Goal: Task Accomplishment & Management: Use online tool/utility

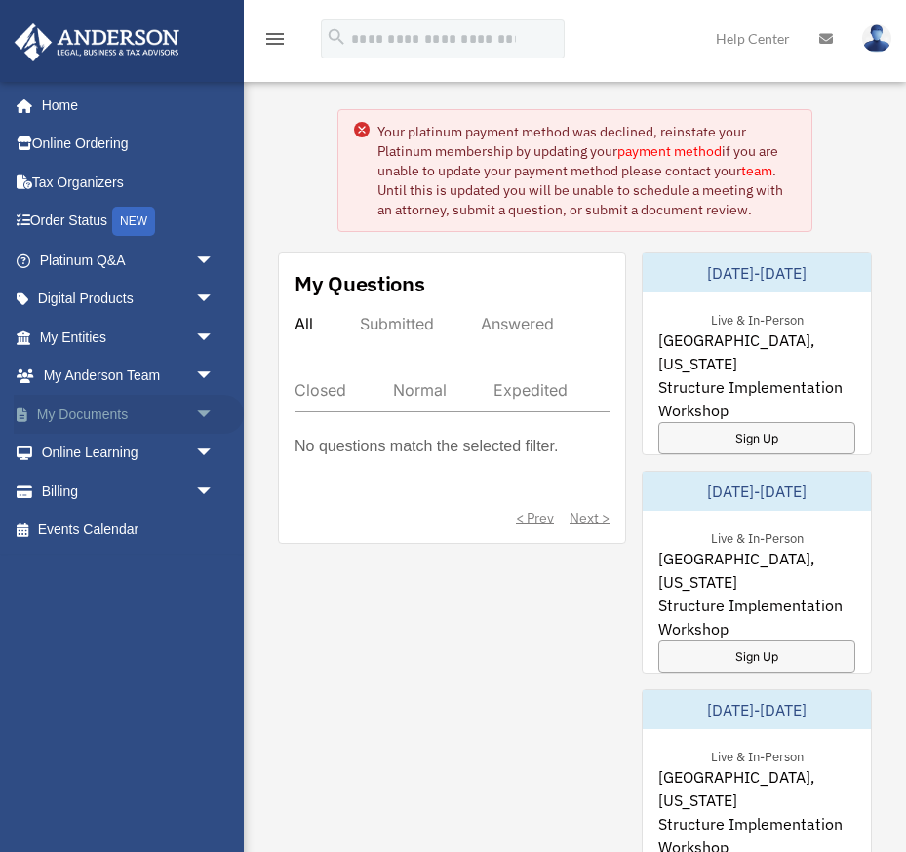
click at [102, 409] on link "My Documents arrow_drop_down" at bounding box center [129, 414] width 230 height 39
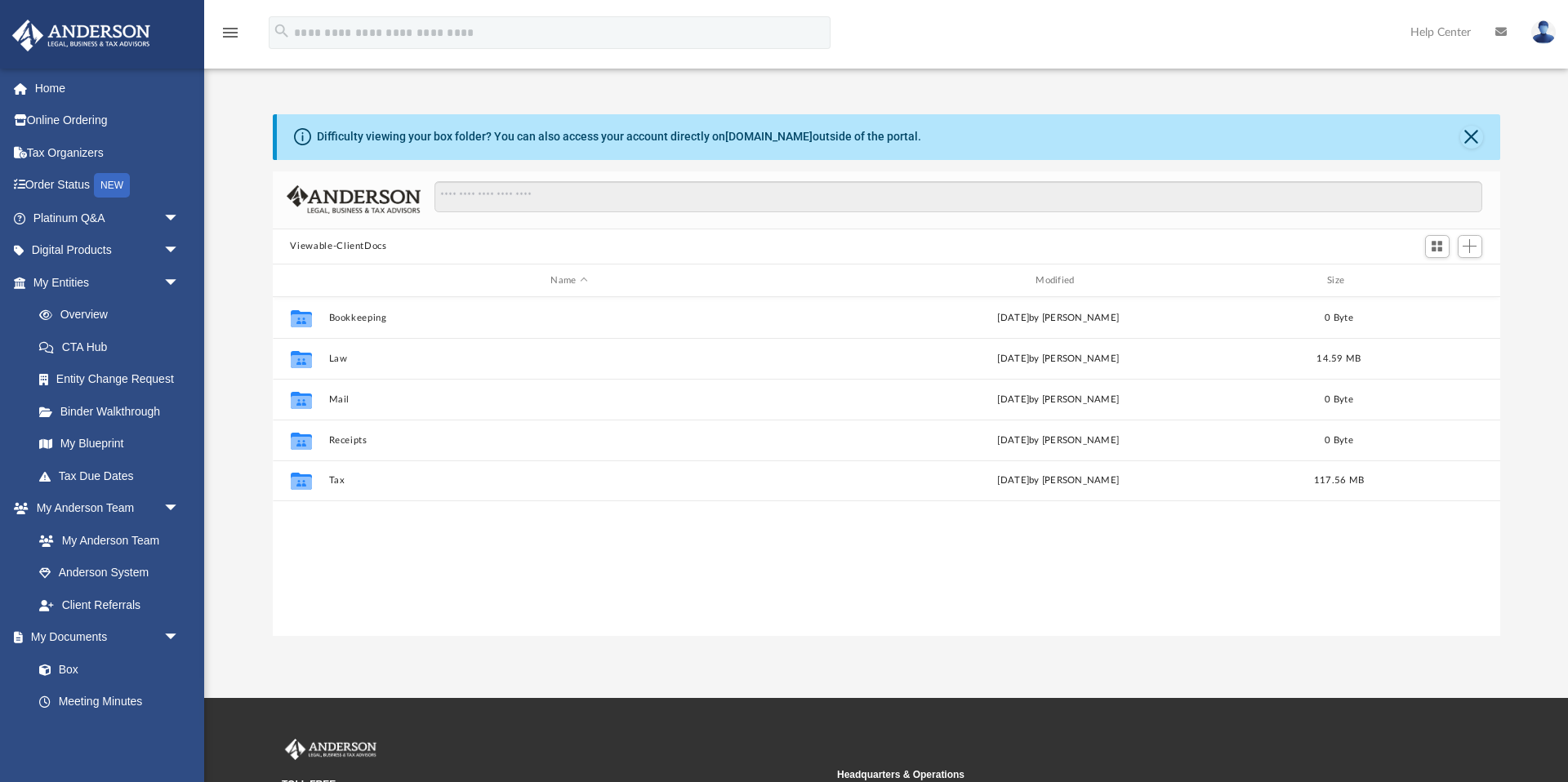
scroll to position [372, 1227]
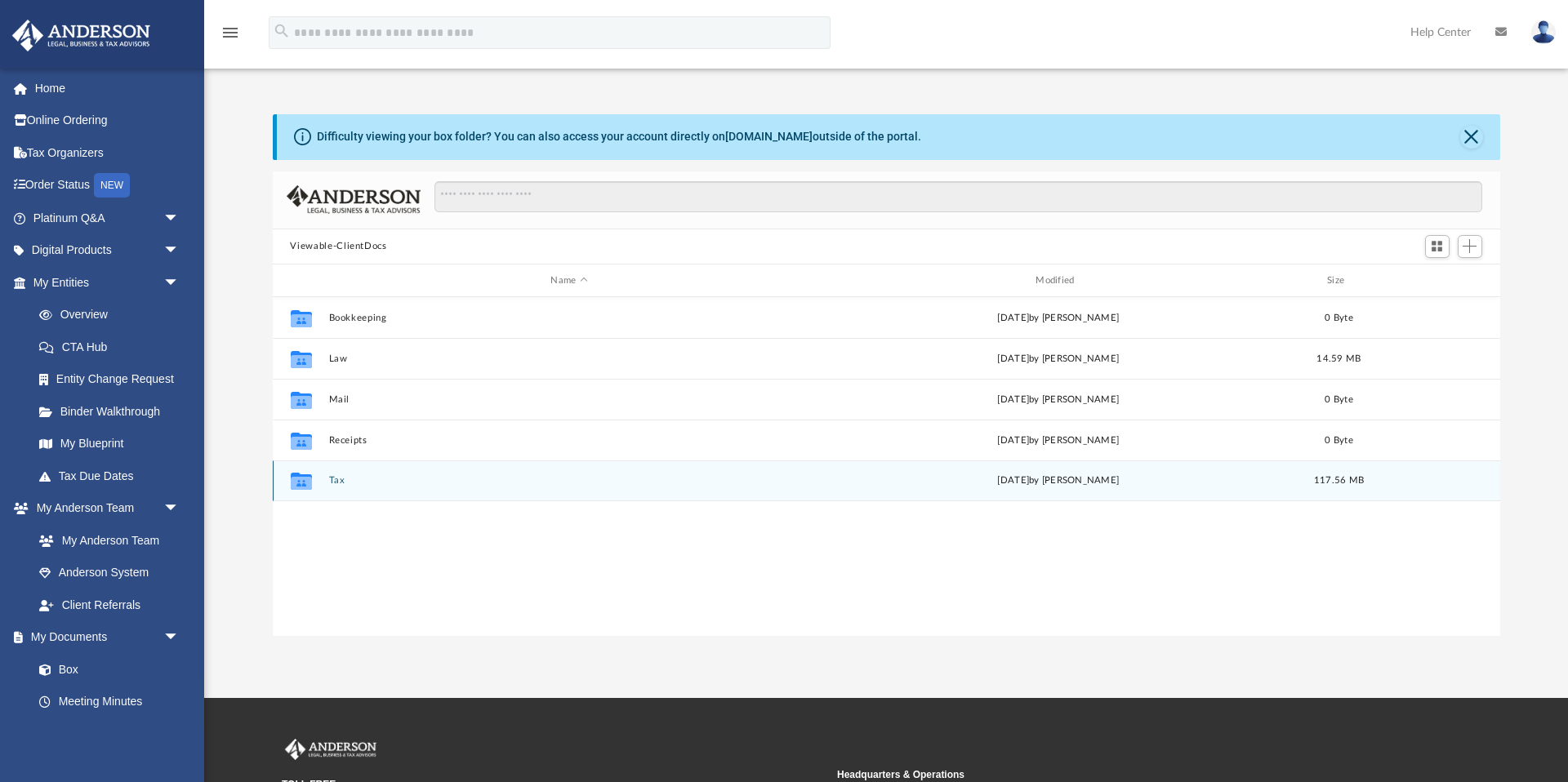
click at [336, 474] on div "Collaborated Folder Tax Fri Sep 12 2025 by Alex Price 117.56 MB" at bounding box center [886, 481] width 1227 height 41
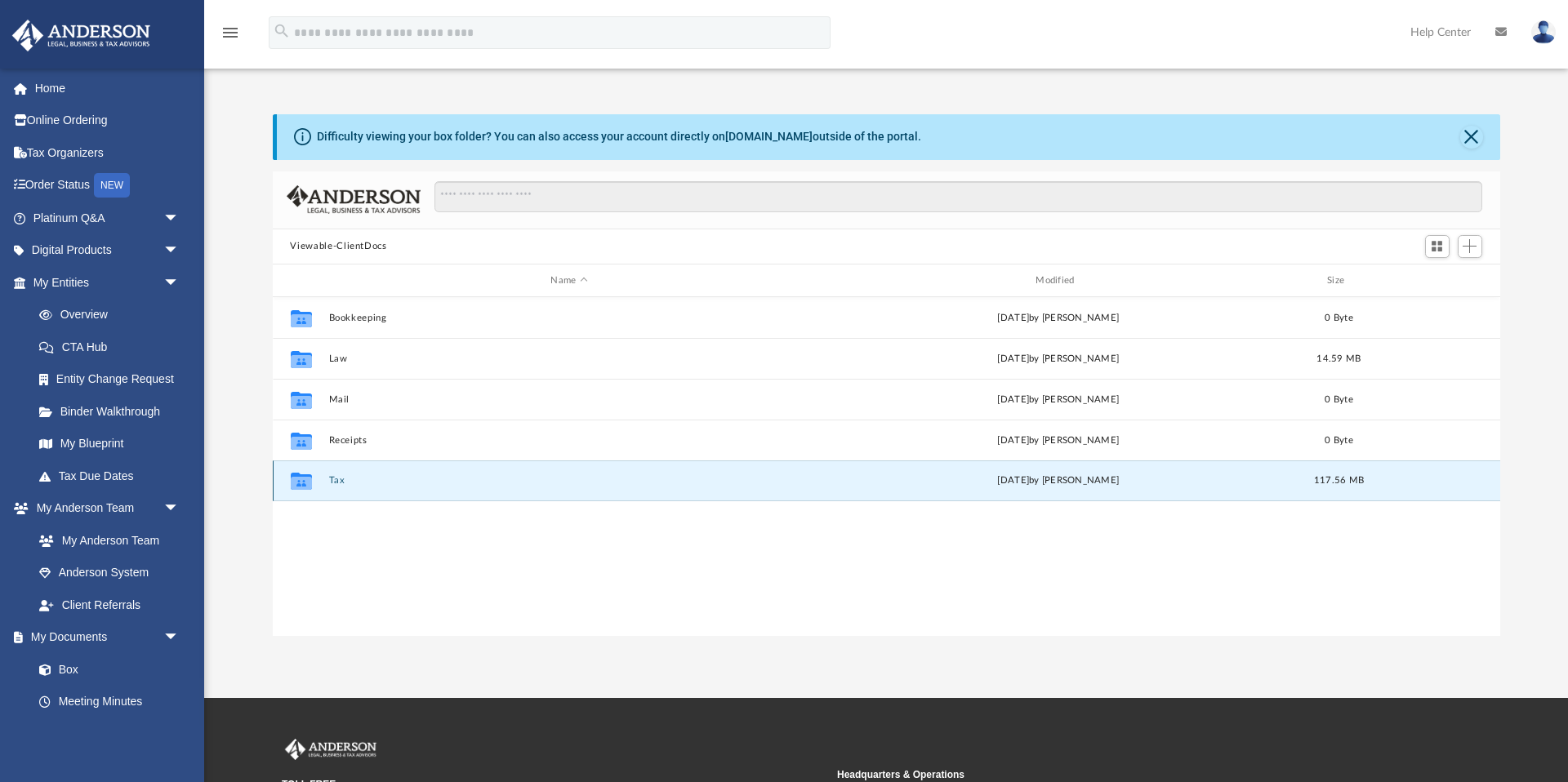
click at [338, 481] on button "Tax" at bounding box center [569, 481] width 482 height 11
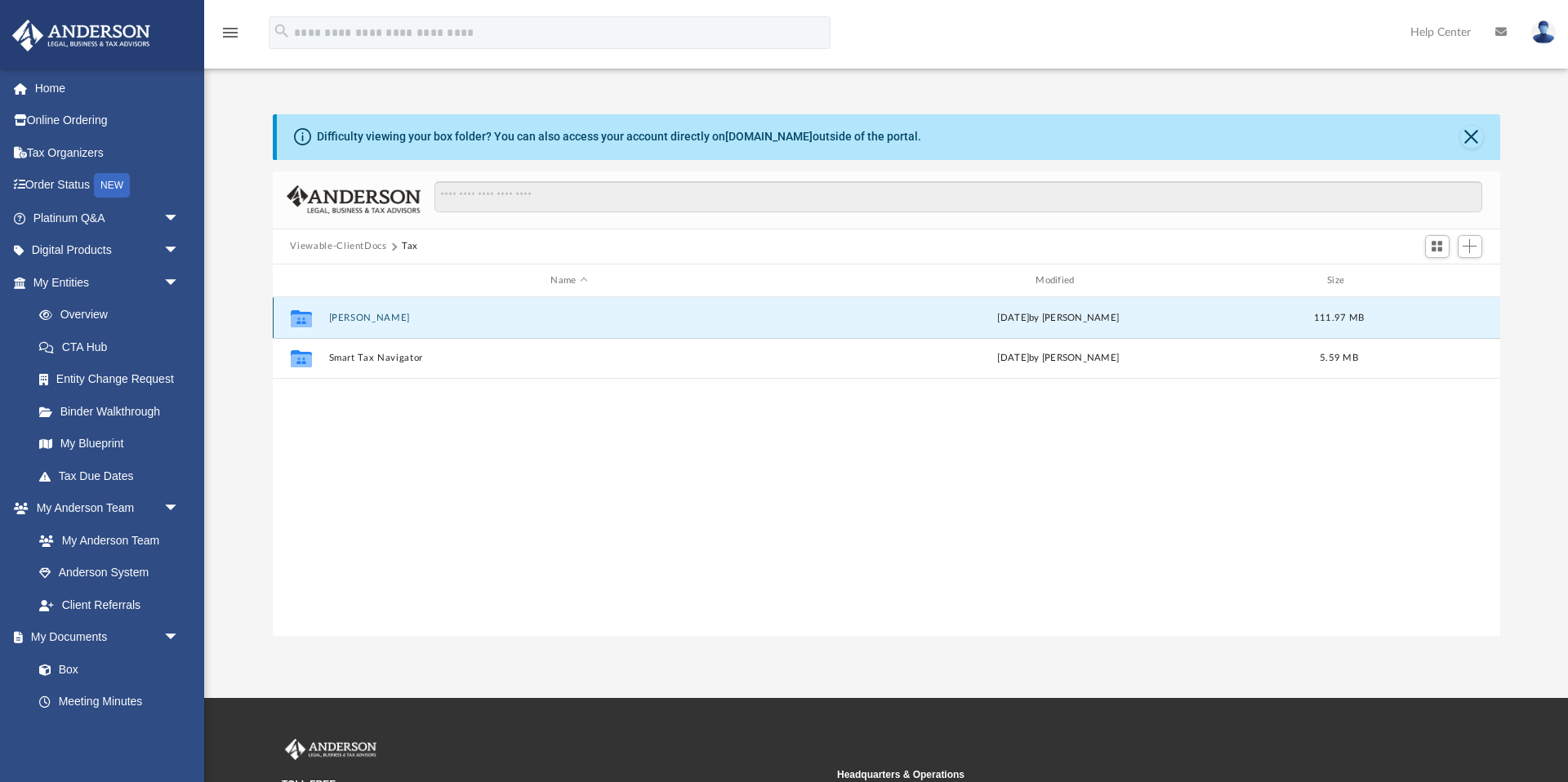
click at [368, 318] on button "Massey, Ashley" at bounding box center [569, 317] width 482 height 11
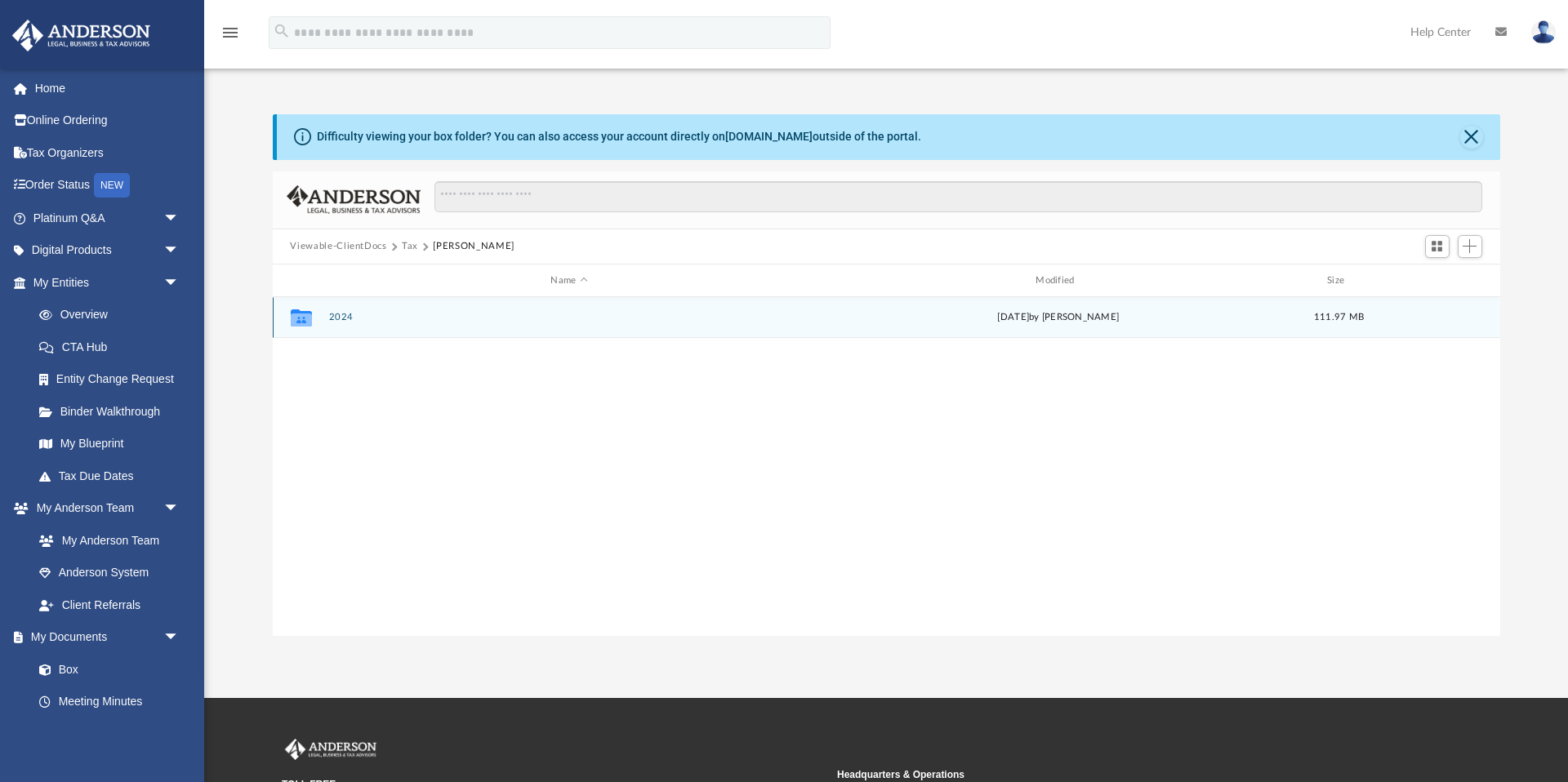
click at [352, 315] on button "2024" at bounding box center [569, 317] width 482 height 11
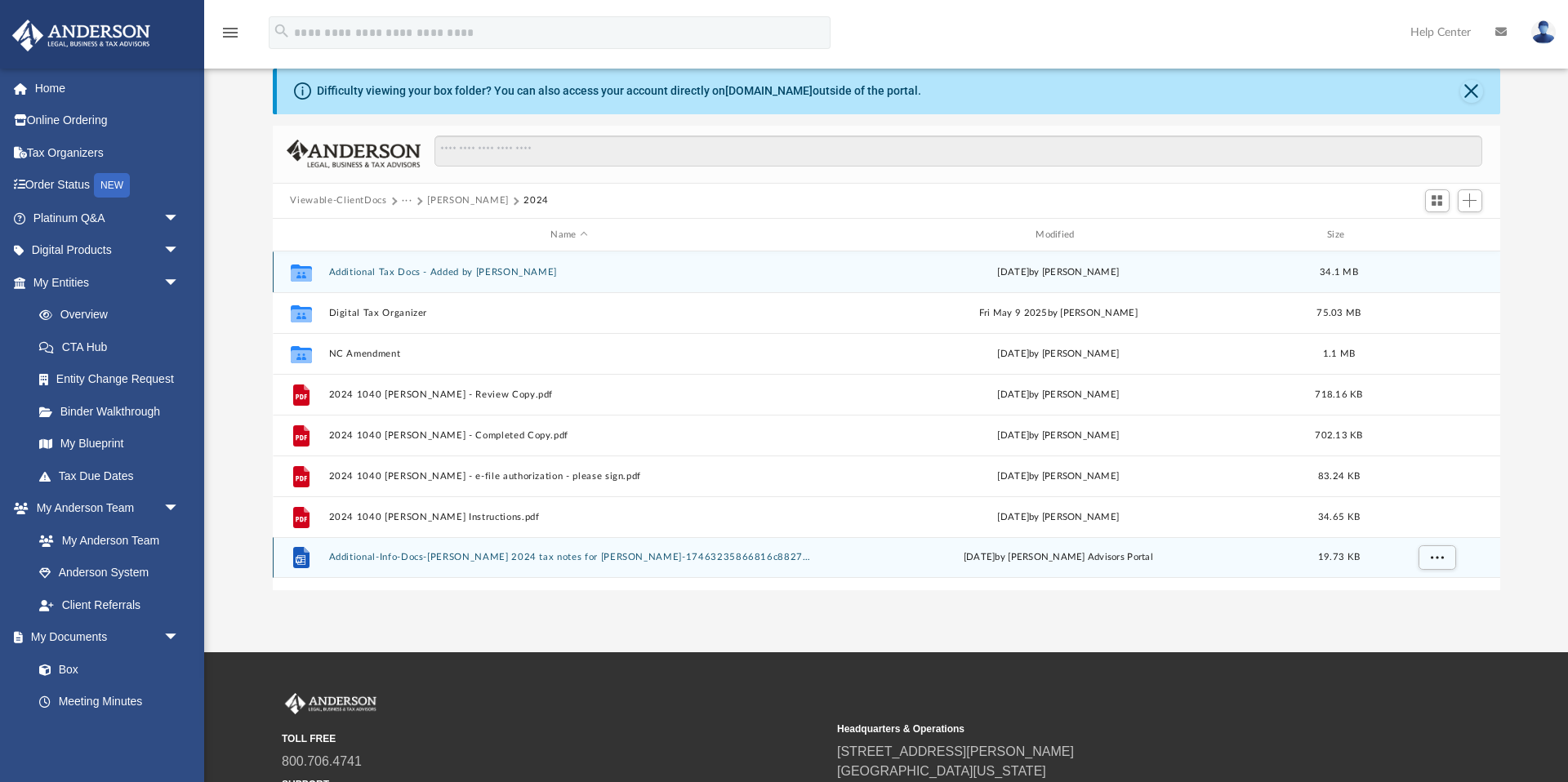
scroll to position [44, 0]
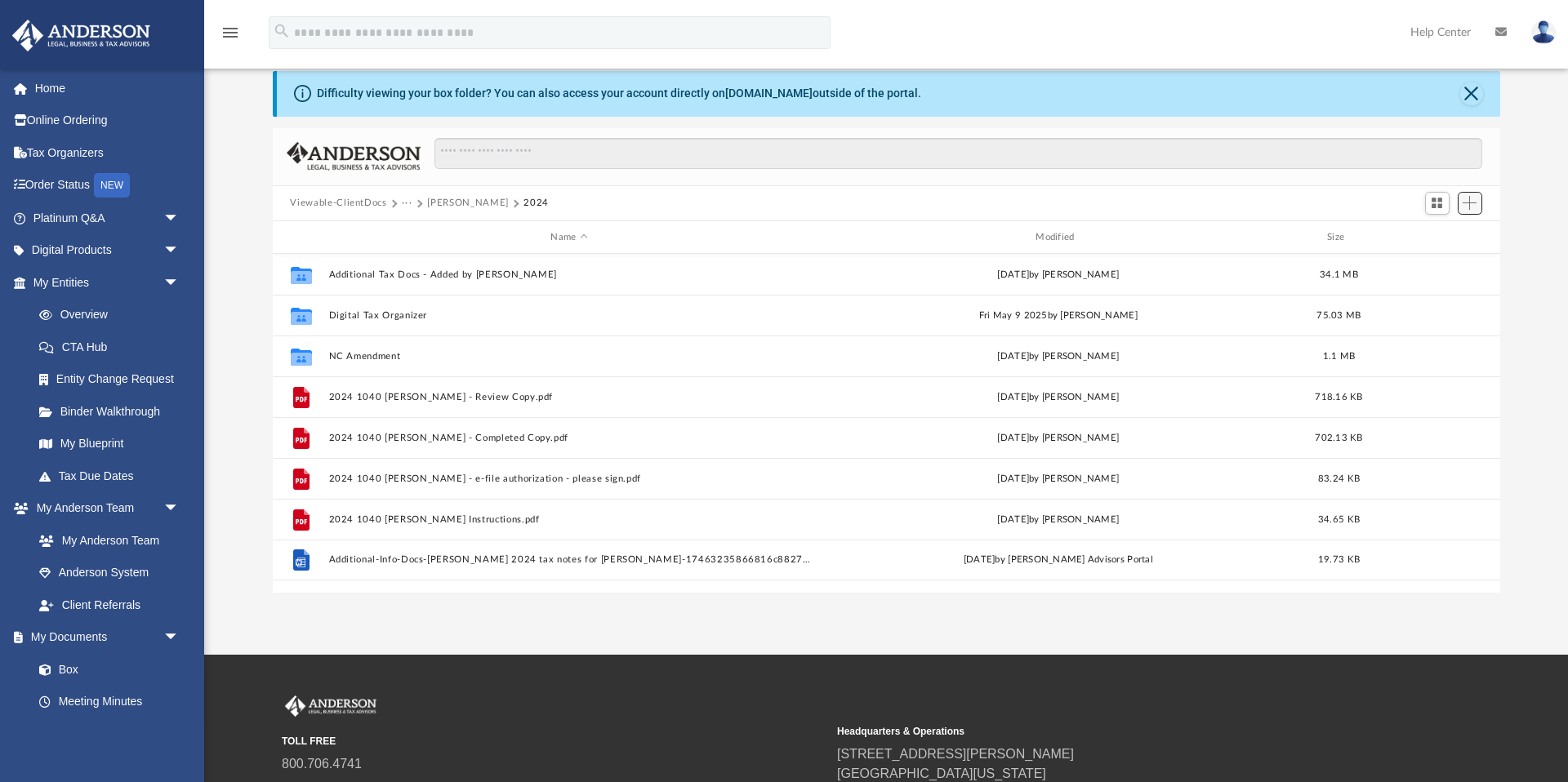
click at [758, 200] on span "Add" at bounding box center [1469, 203] width 14 height 14
click at [758, 238] on li "Upload" at bounding box center [1447, 236] width 52 height 17
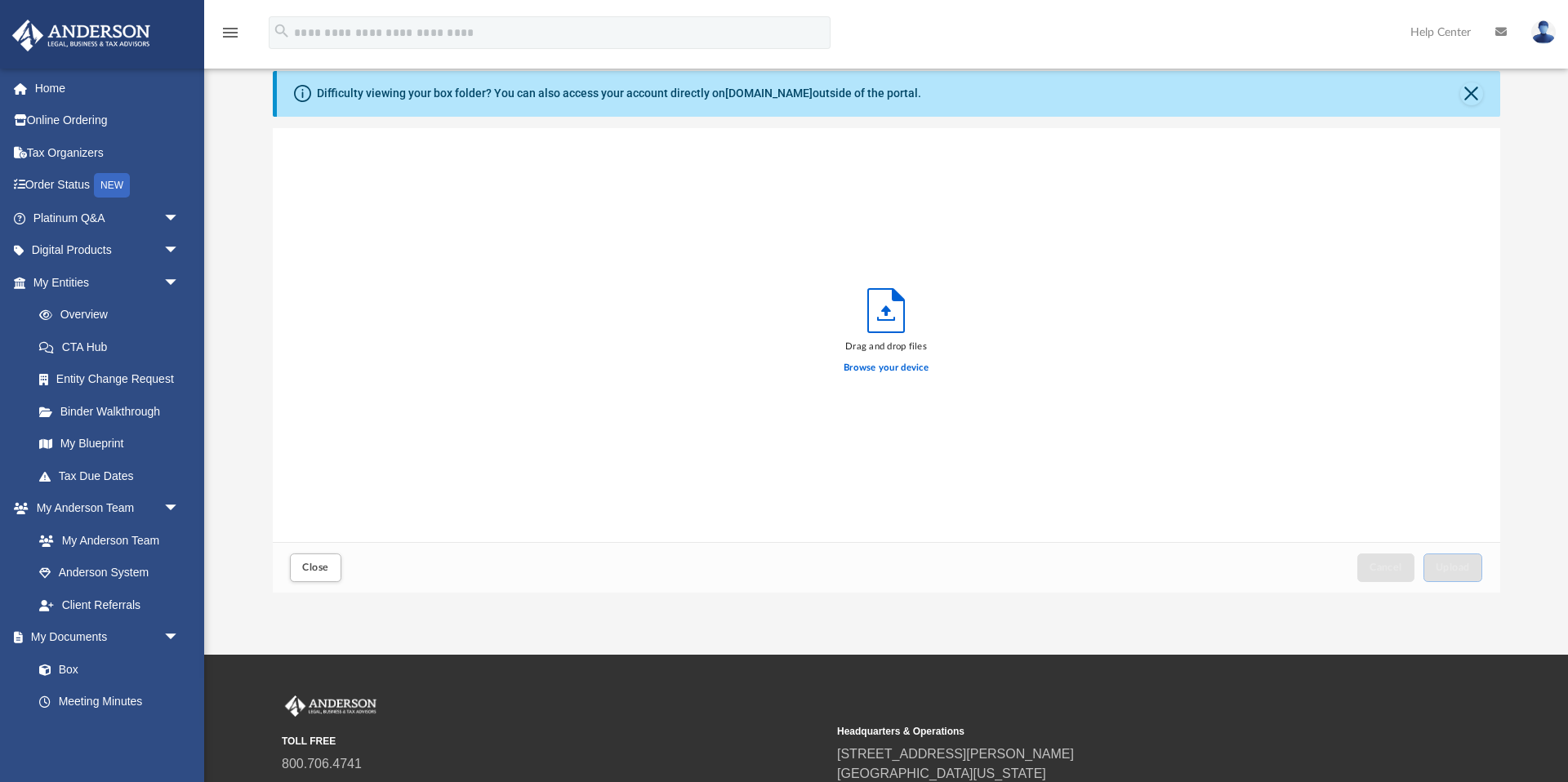
scroll to position [414, 1227]
click at [758, 368] on label "Browse your device" at bounding box center [885, 368] width 85 height 15
click at [0, 0] on input "Browse your device" at bounding box center [0, 0] width 0 height 0
click at [758, 95] on button "Close" at bounding box center [1471, 93] width 23 height 23
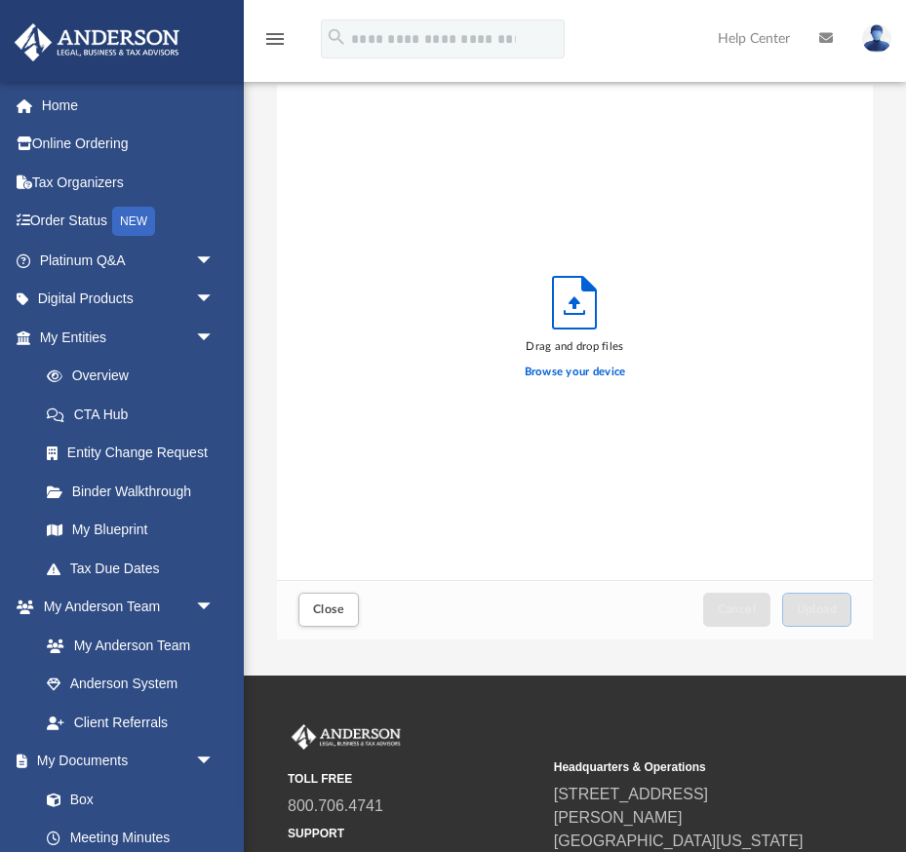
scroll to position [494, 596]
click at [584, 374] on label "Browse your device" at bounding box center [574, 373] width 101 height 18
click at [0, 0] on input "Browse your device" at bounding box center [0, 0] width 0 height 0
click at [783, 374] on div "Drag and drop files Browse your device" at bounding box center [575, 332] width 596 height 495
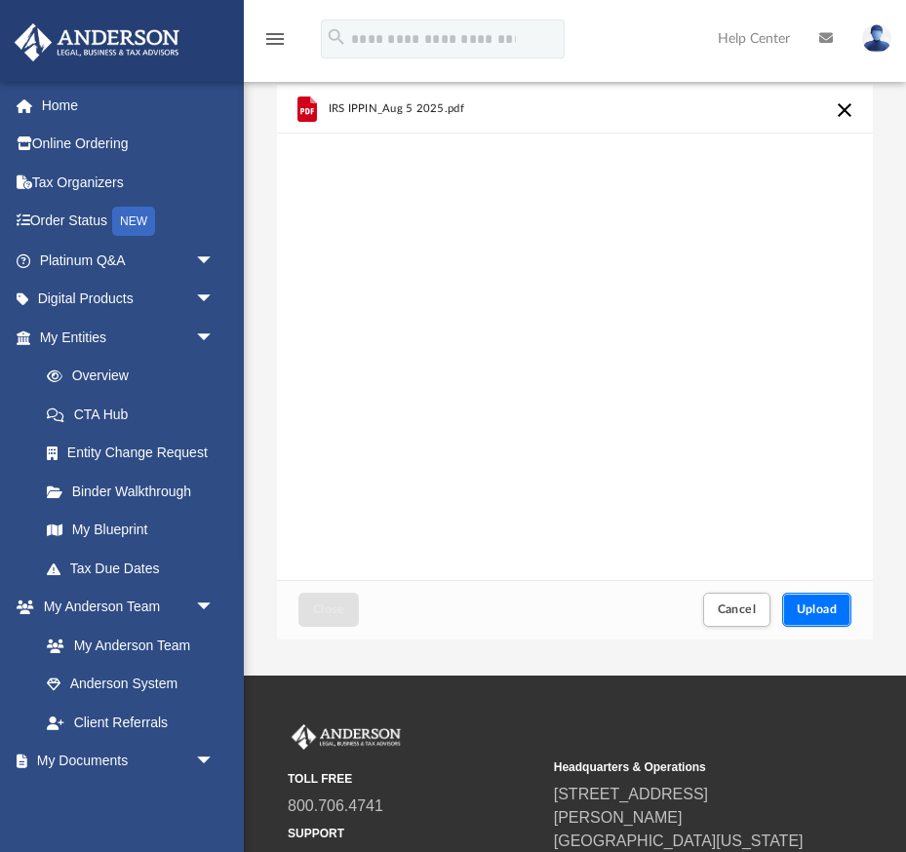
click at [815, 615] on span "Upload" at bounding box center [816, 609] width 41 height 12
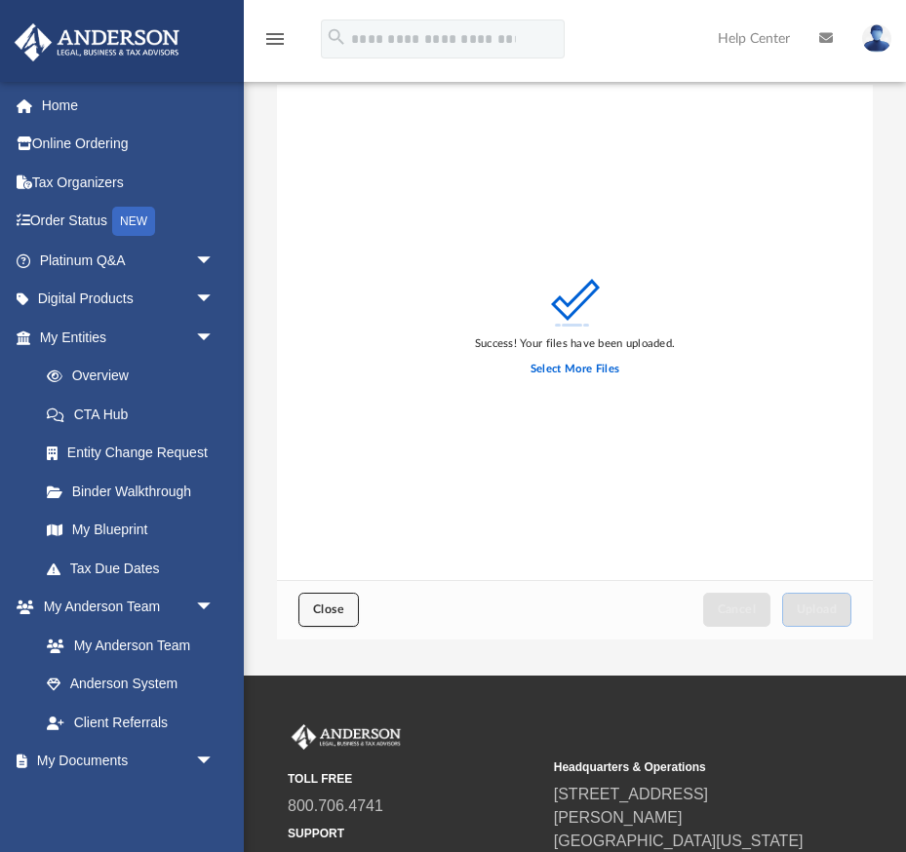
click at [337, 608] on span "Close" at bounding box center [328, 609] width 31 height 12
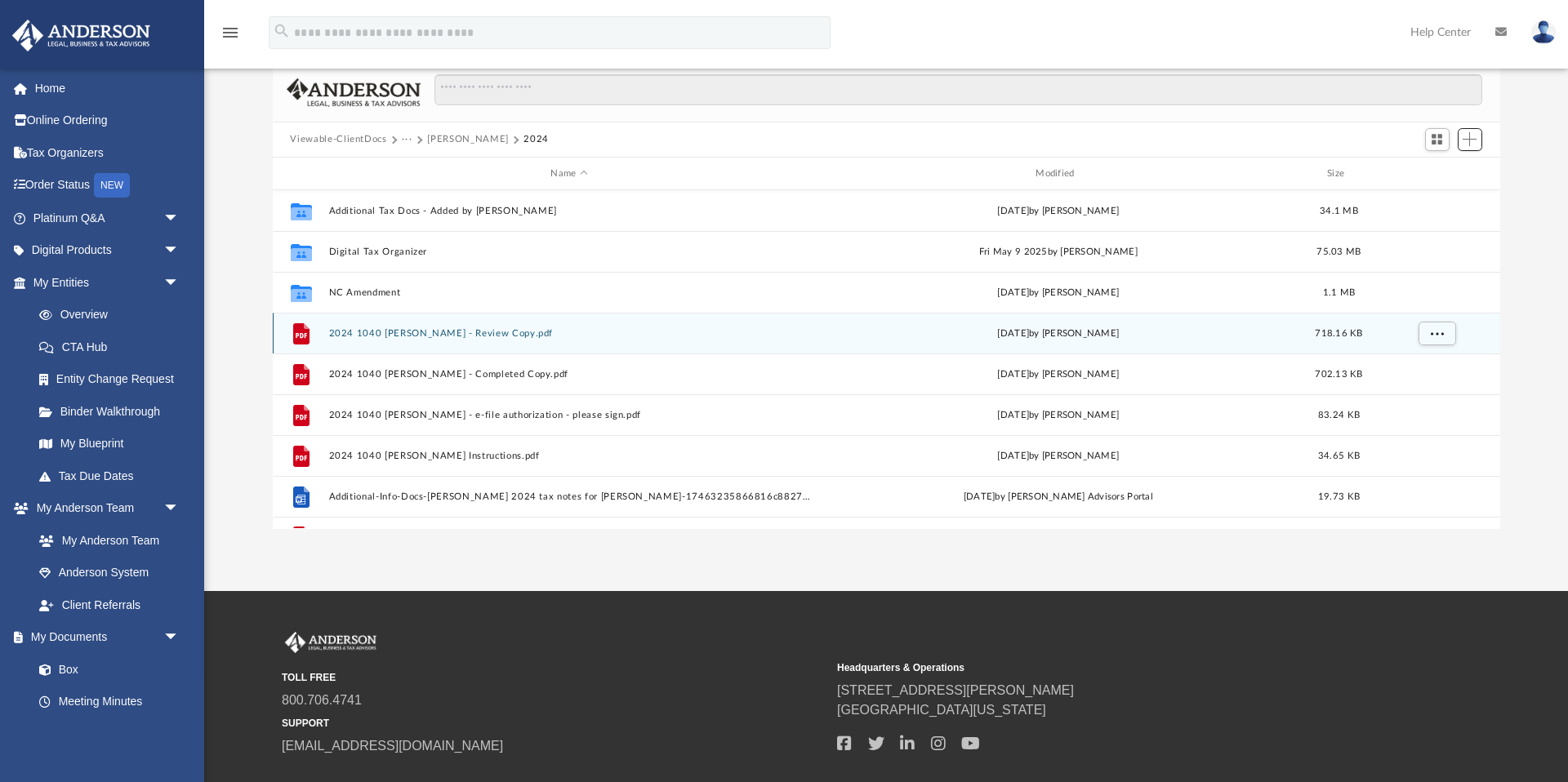
scroll to position [49, 0]
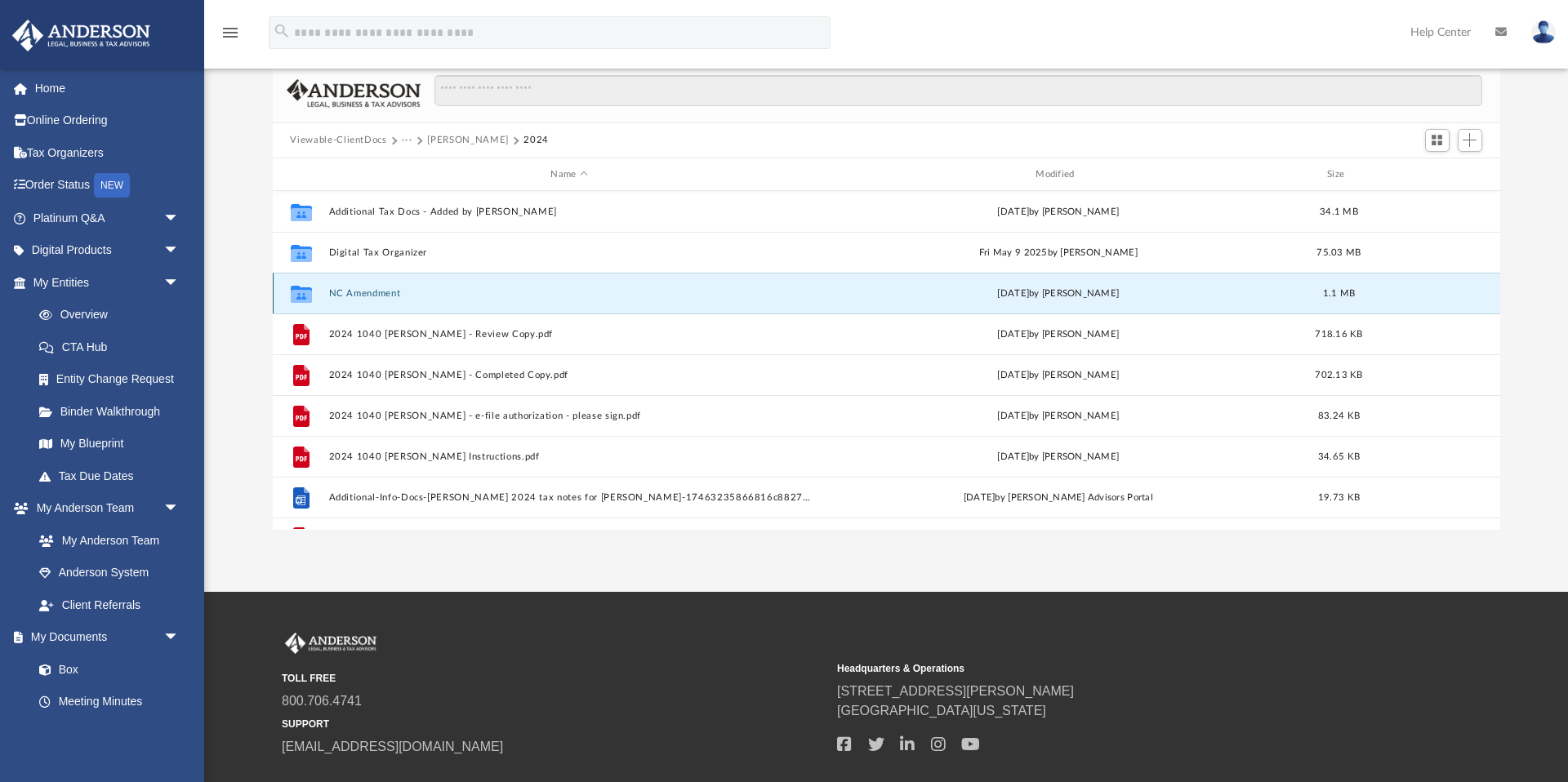
click at [377, 292] on button "NC Amendment" at bounding box center [569, 293] width 482 height 11
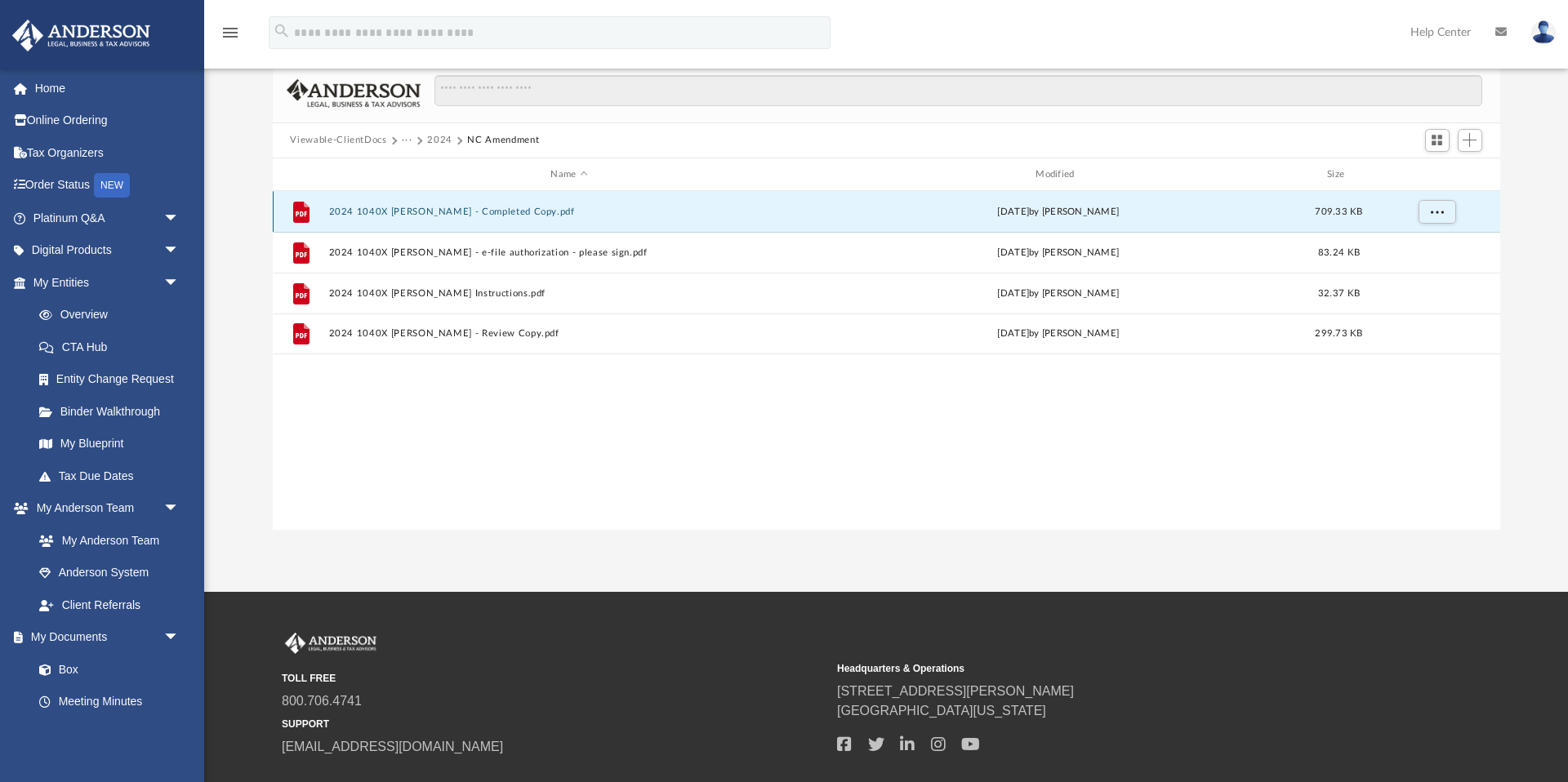
click at [471, 212] on button "2024 1040X Massey, Ashley - Completed Copy.pdf" at bounding box center [569, 212] width 482 height 11
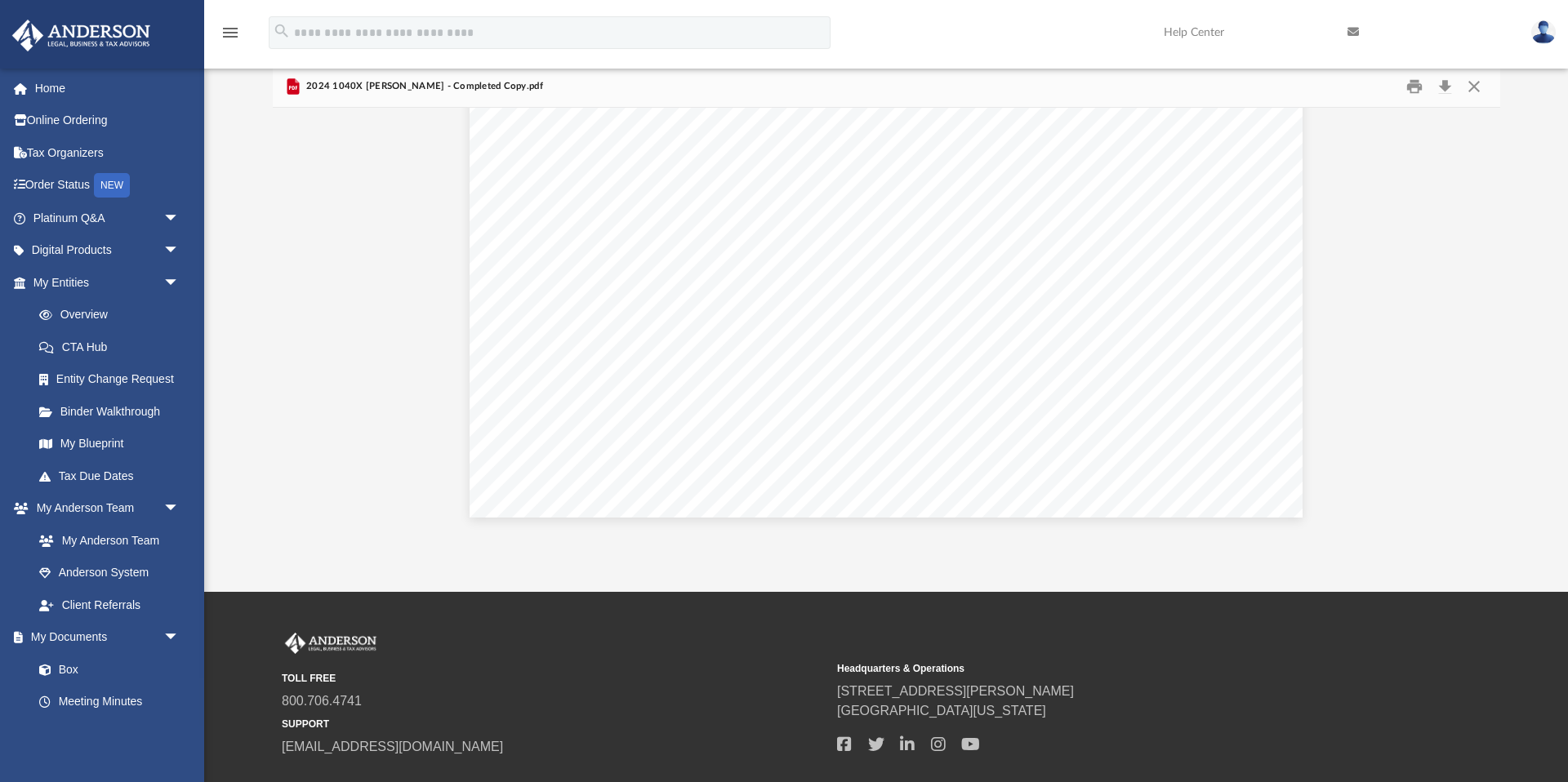
scroll to position [101186, 0]
